Goal: Transaction & Acquisition: Purchase product/service

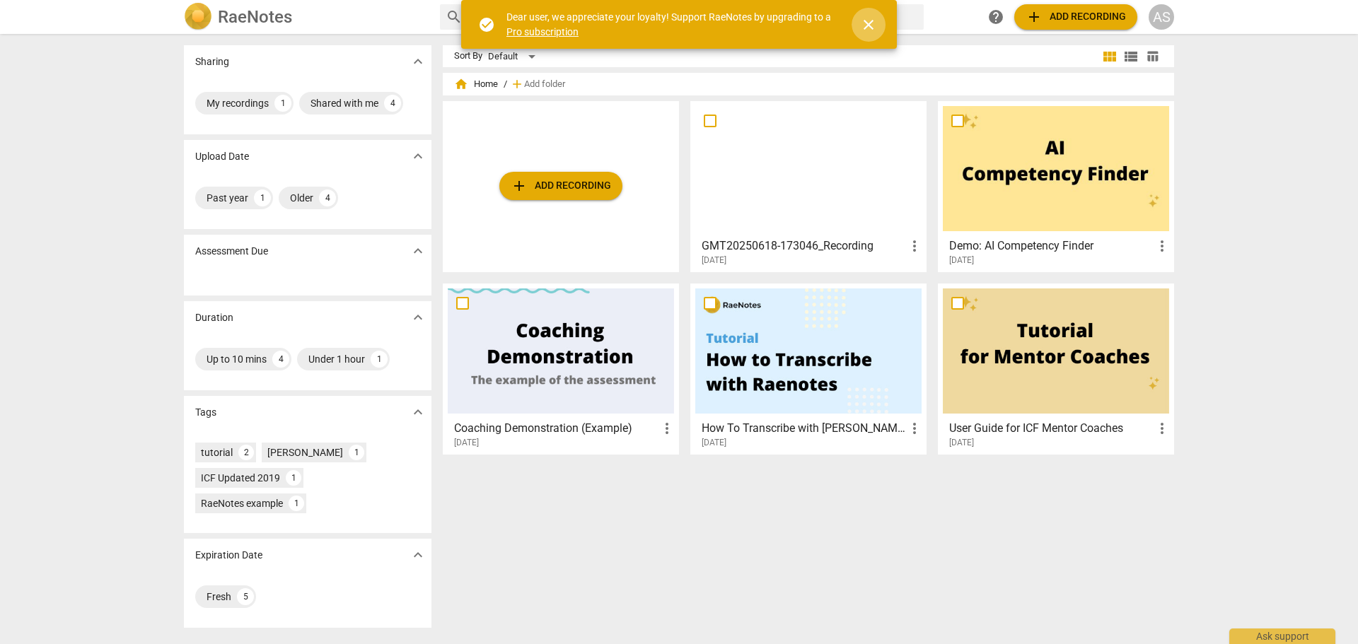
click at [864, 25] on span "close" at bounding box center [868, 24] width 17 height 17
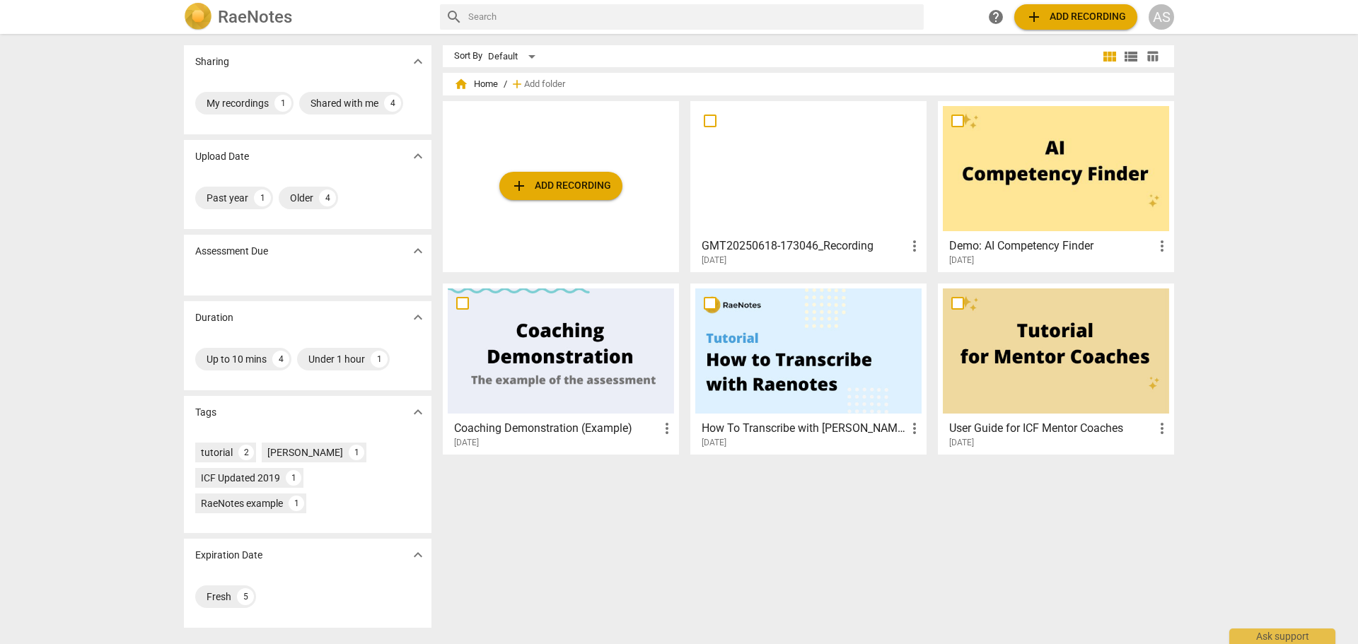
click at [545, 178] on span "add Add recording" at bounding box center [561, 186] width 100 height 17
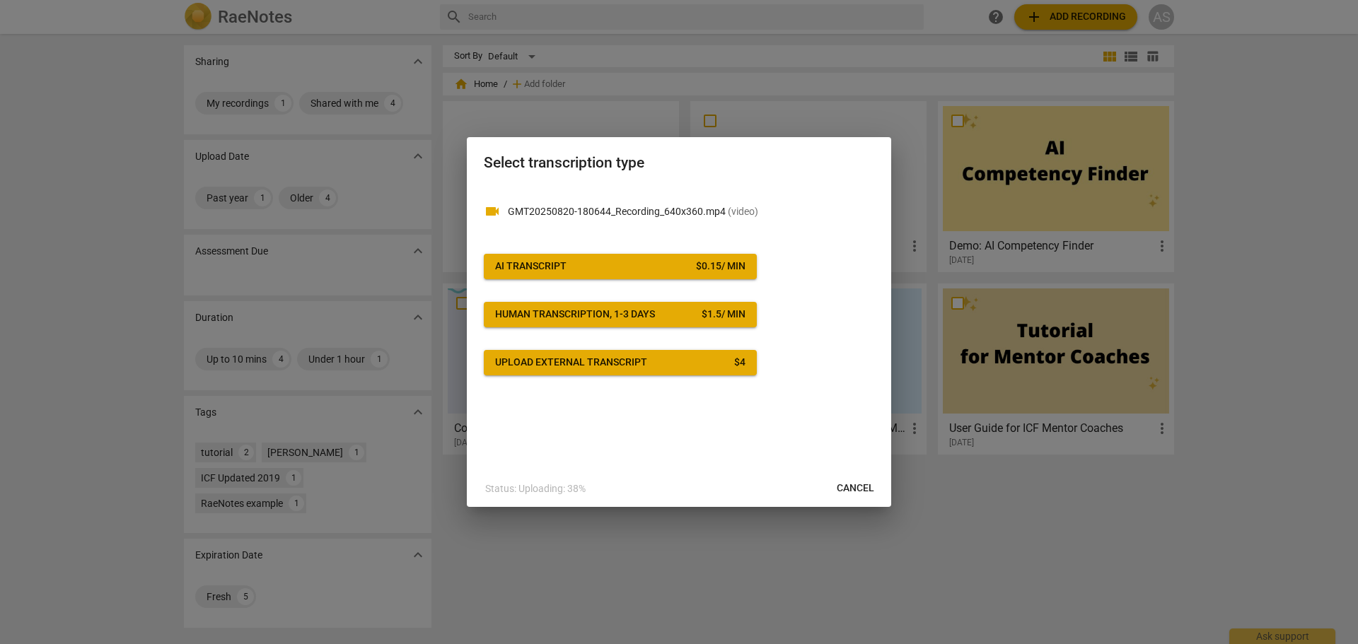
click at [864, 485] on span "Cancel" at bounding box center [855, 489] width 37 height 14
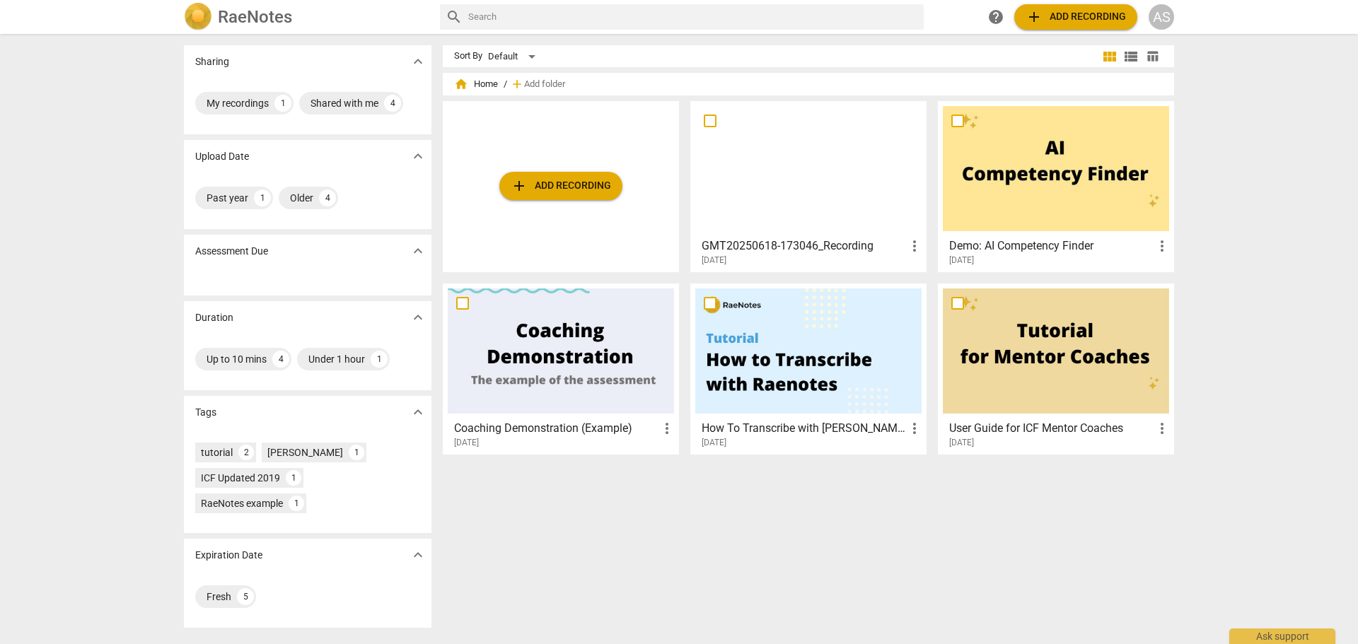
click at [572, 193] on span "add Add recording" at bounding box center [561, 186] width 100 height 17
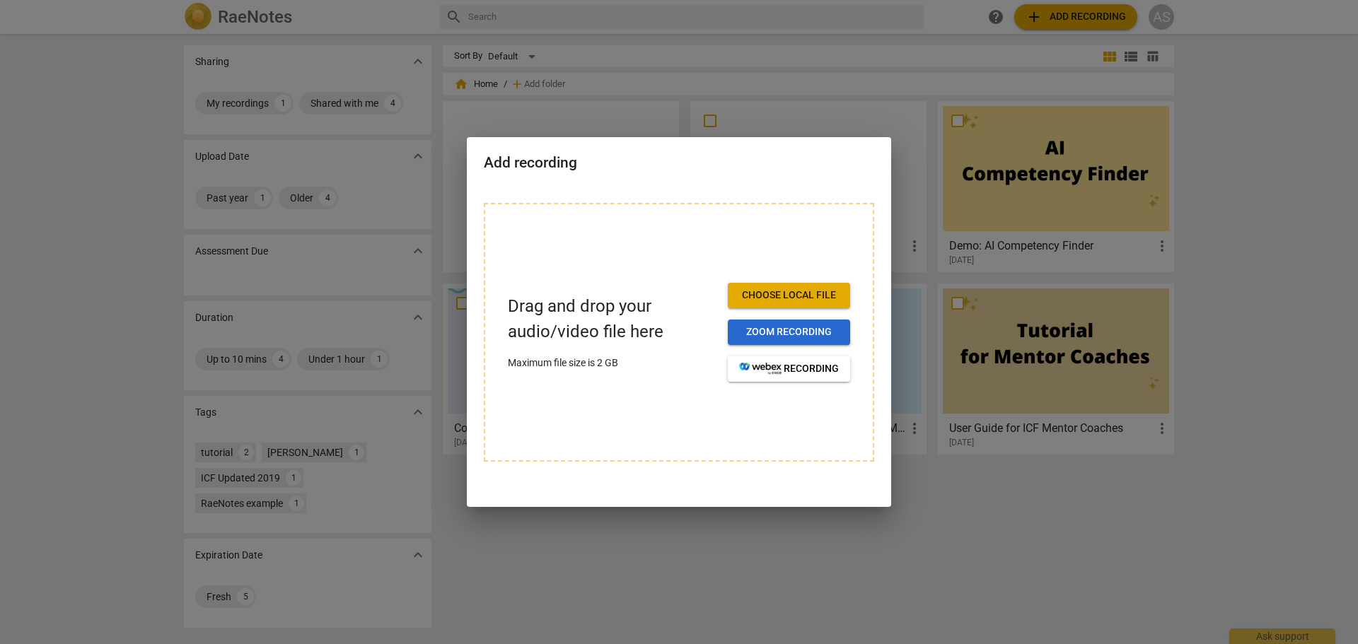
click at [791, 332] on span "Zoom recording" at bounding box center [789, 332] width 100 height 14
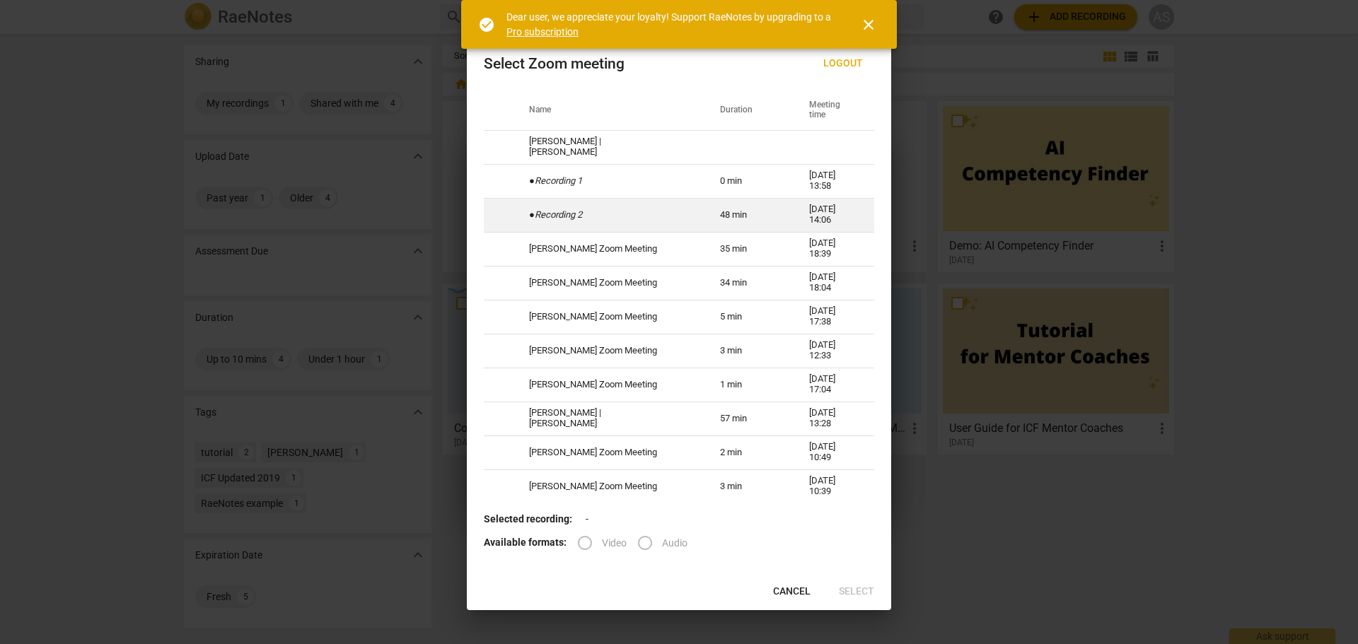
click at [666, 211] on td "● Recording 2" at bounding box center [607, 215] width 191 height 34
radio input "true"
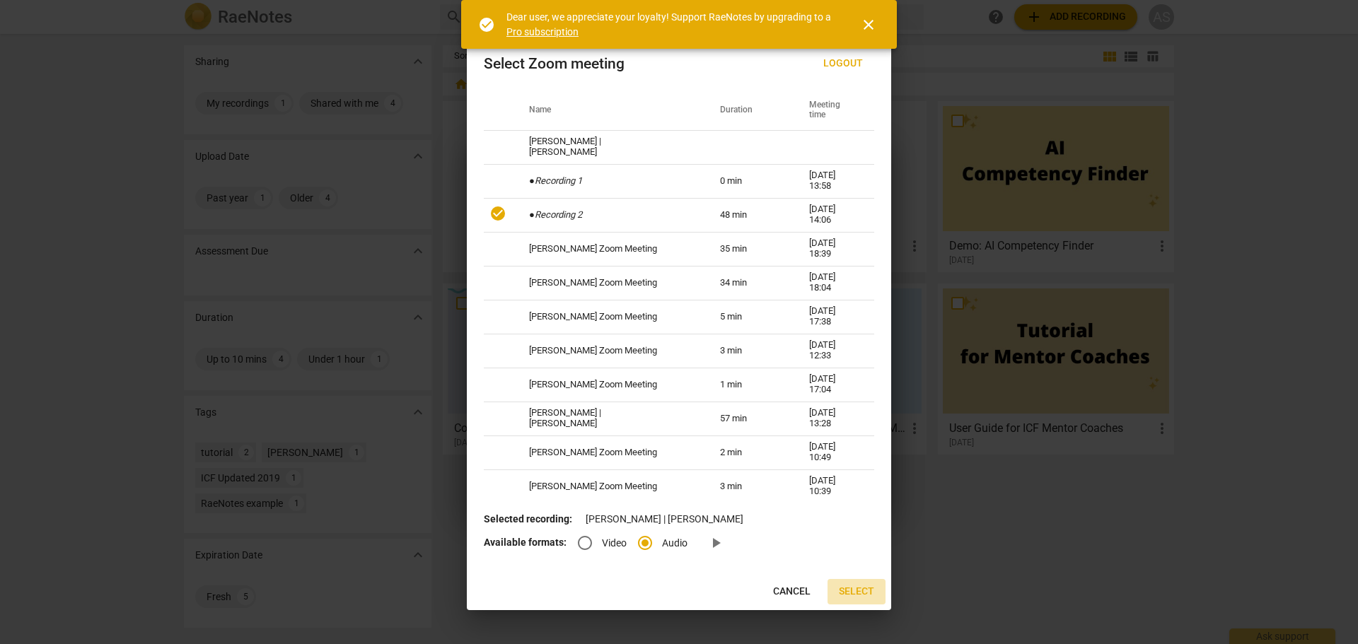
click at [854, 588] on span "Select" at bounding box center [856, 592] width 35 height 14
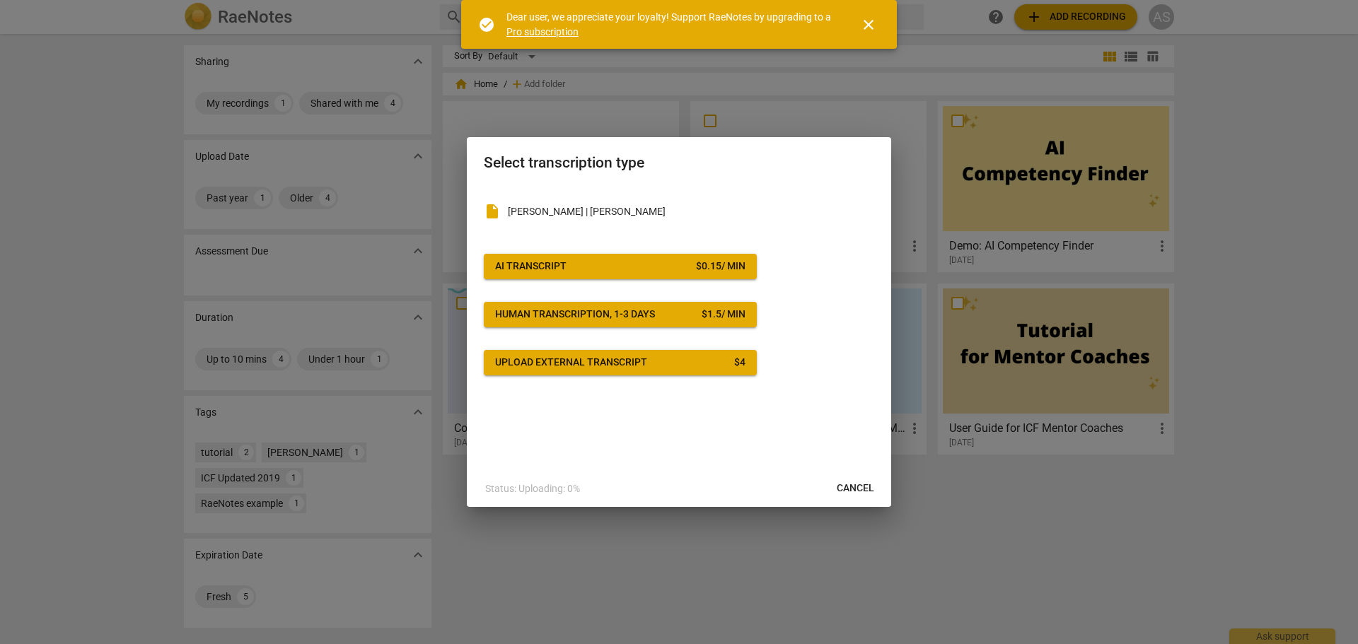
click at [634, 262] on span "AI Transcript $ 0.15 / min" at bounding box center [620, 267] width 250 height 14
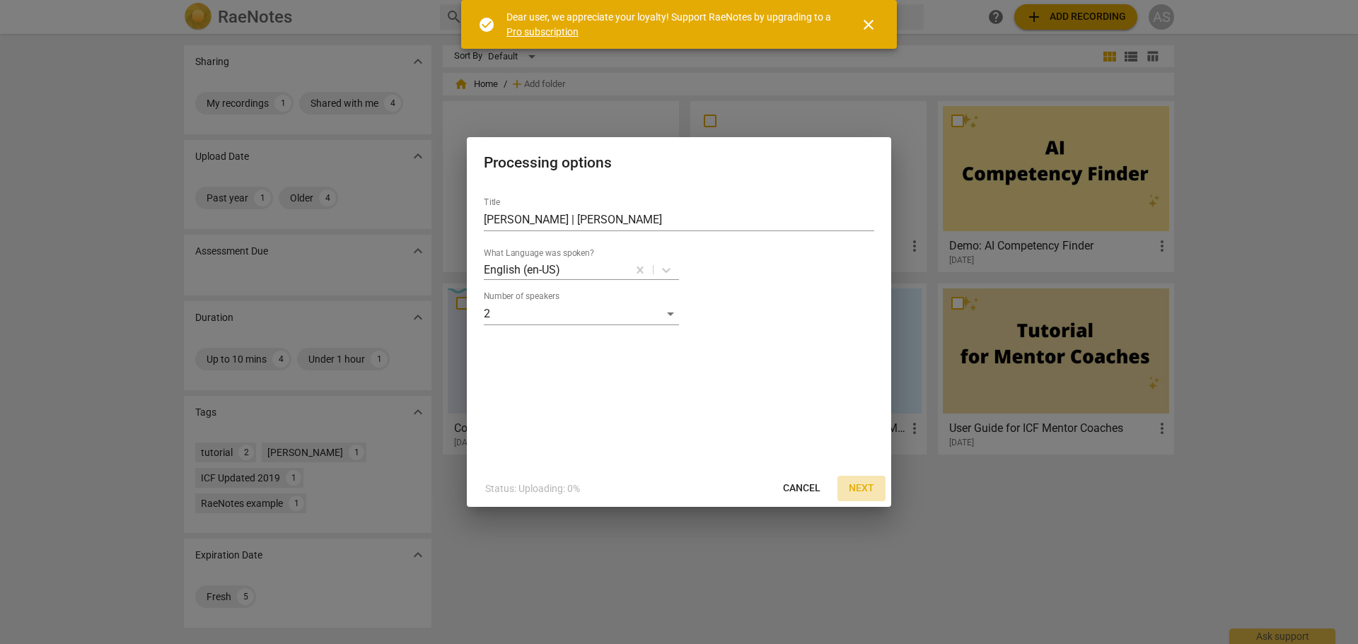
click at [862, 488] on span "Next" at bounding box center [861, 489] width 25 height 14
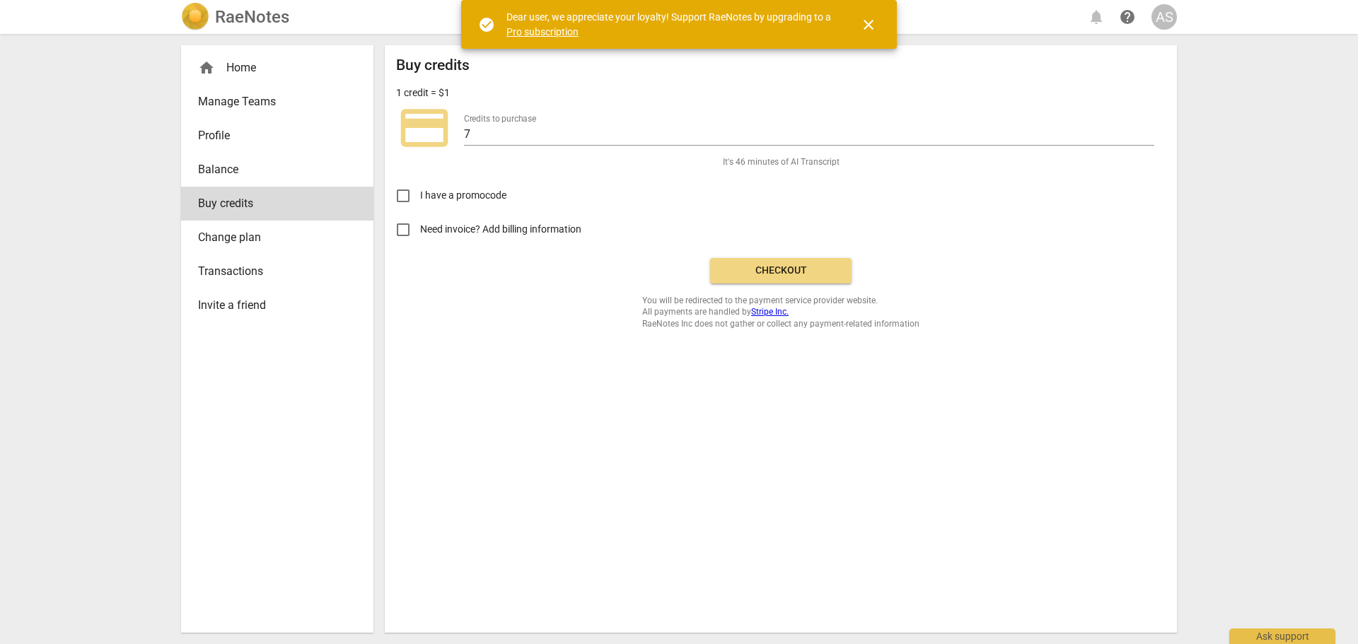
click at [787, 269] on span "Checkout" at bounding box center [780, 271] width 119 height 14
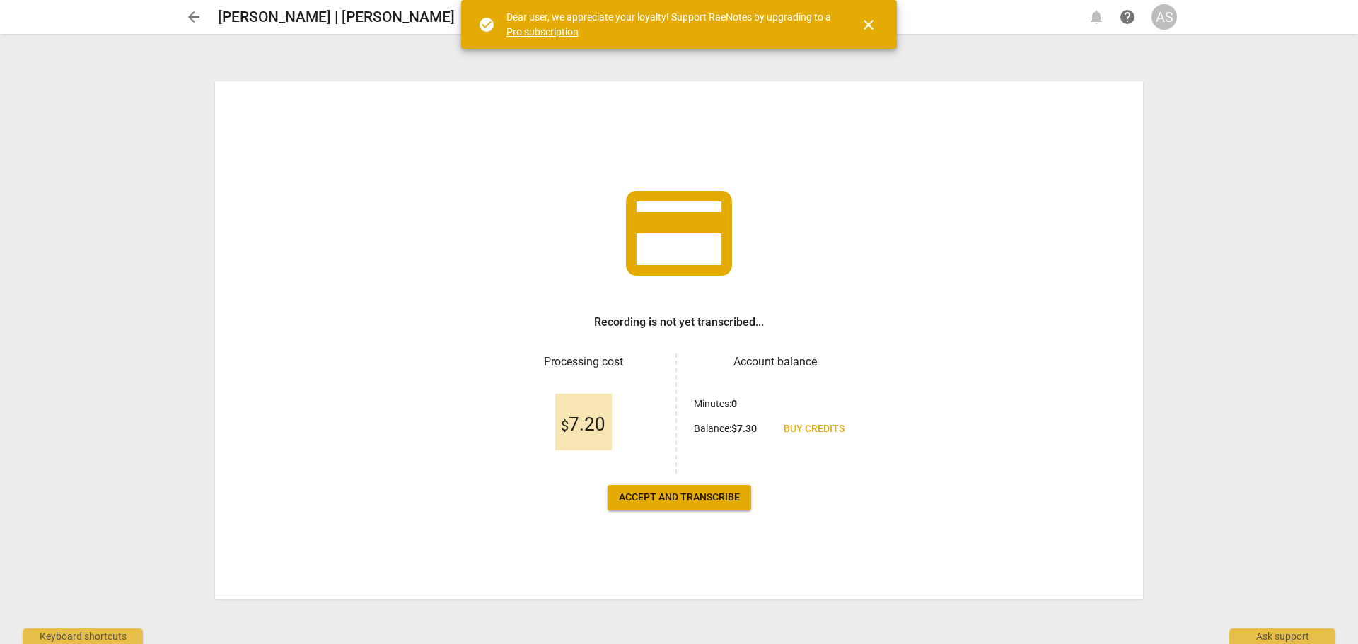
click at [870, 21] on span "close" at bounding box center [868, 24] width 17 height 17
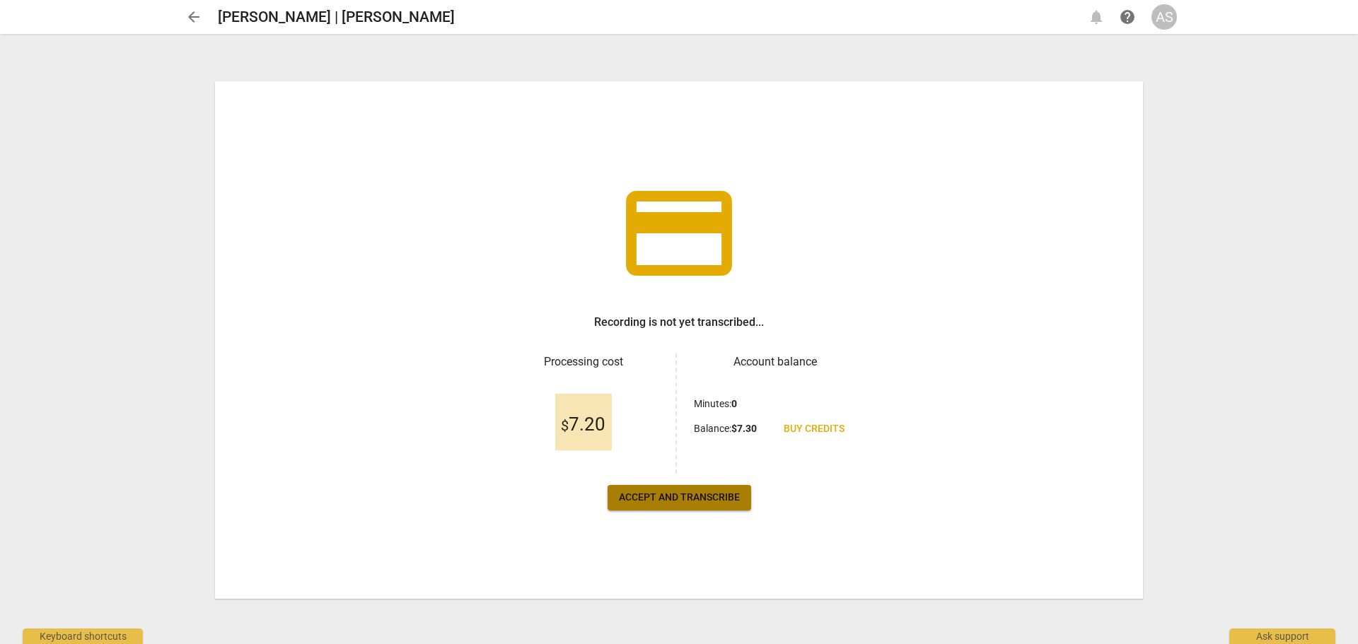
click at [670, 501] on span "Accept and transcribe" at bounding box center [679, 498] width 121 height 14
